Goal: Check status

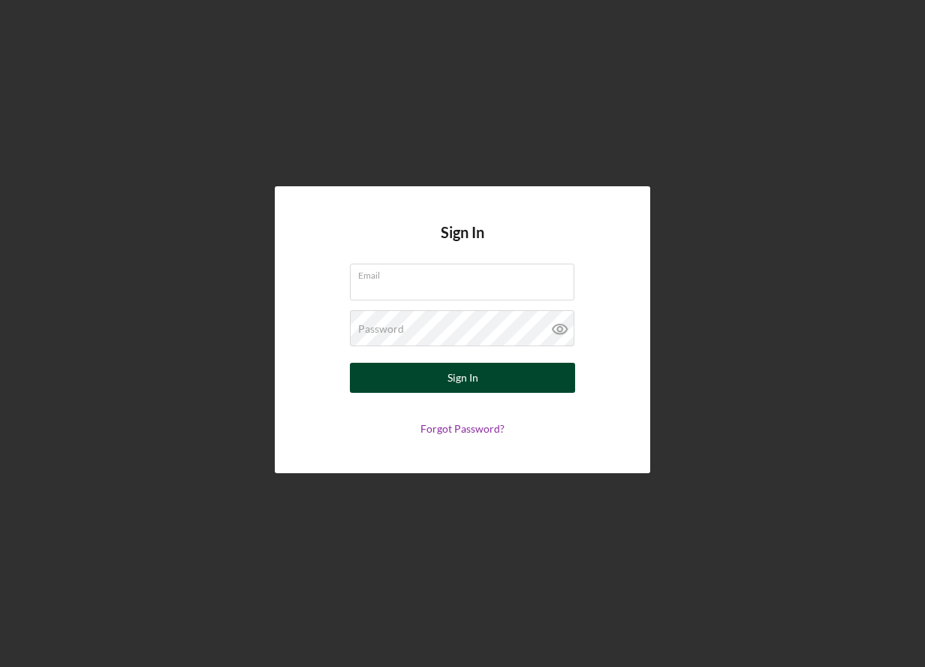
type input "[EMAIL_ADDRESS][DOMAIN_NAME]"
click at [451, 367] on div "Sign In" at bounding box center [462, 378] width 31 height 30
